Goal: Register for event/course

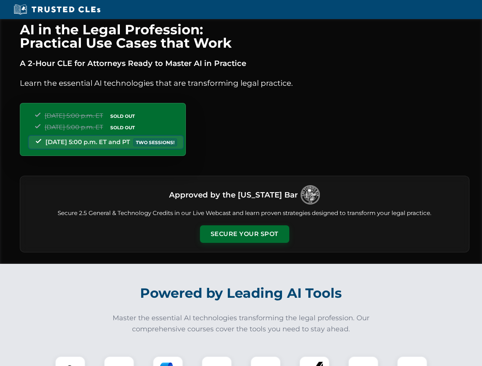
click at [244, 234] on button "Secure Your Spot" at bounding box center [244, 235] width 89 height 18
click at [70, 362] on img at bounding box center [70, 372] width 22 height 22
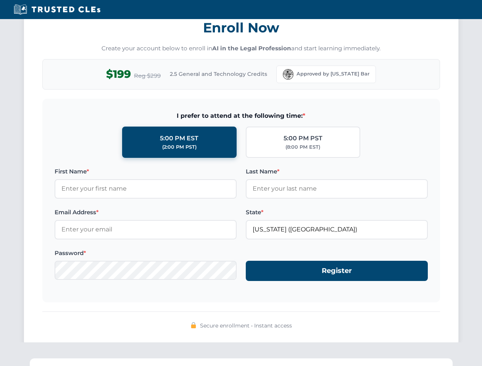
scroll to position [749, 0]
